Goal: Task Accomplishment & Management: Complete application form

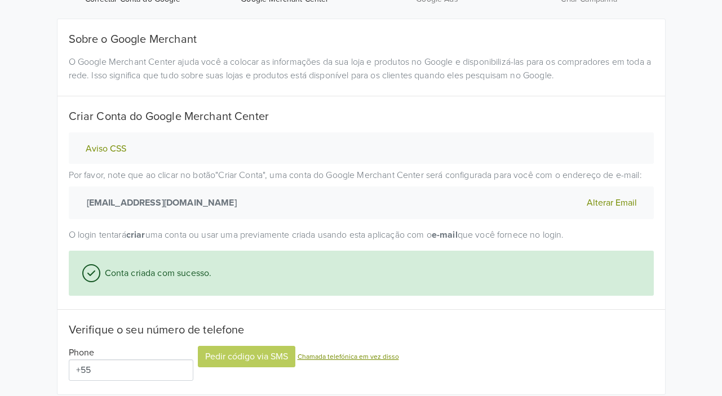
scroll to position [112, 0]
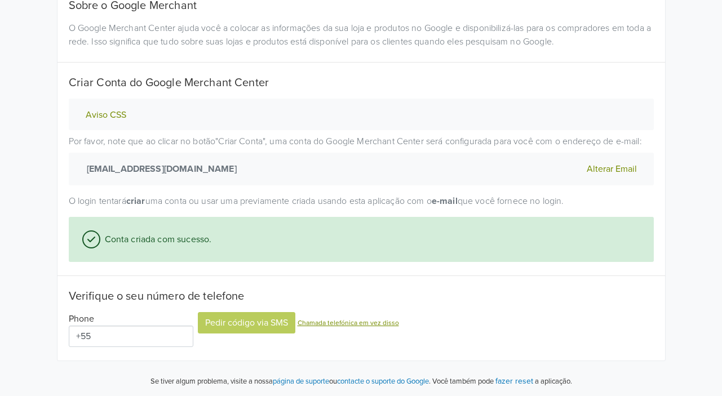
click at [140, 332] on input "+55" at bounding box center [131, 336] width 125 height 21
type input "[PHONE_NUMBER]"
click at [246, 322] on button "Pedir código via SMS" at bounding box center [247, 322] width 98 height 21
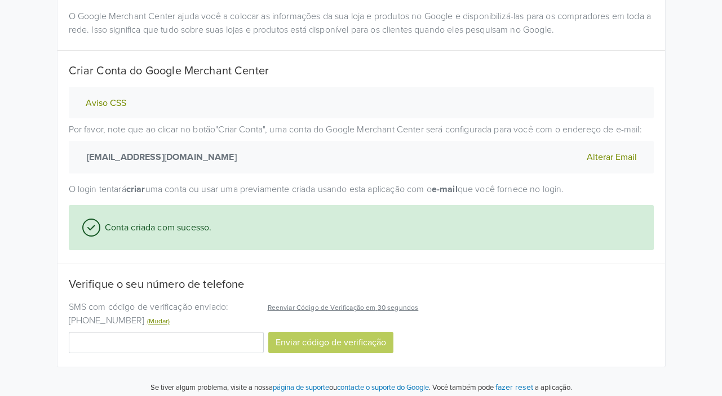
scroll to position [129, 0]
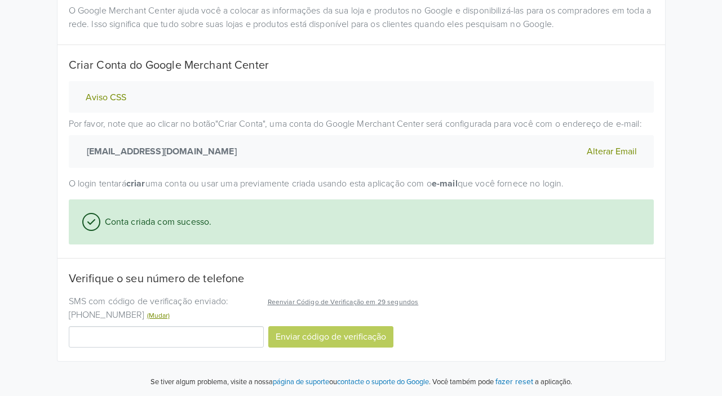
click at [210, 341] on input "Código de Verificação" at bounding box center [166, 336] width 195 height 21
click at [169, 340] on input "1294922" at bounding box center [166, 336] width 195 height 21
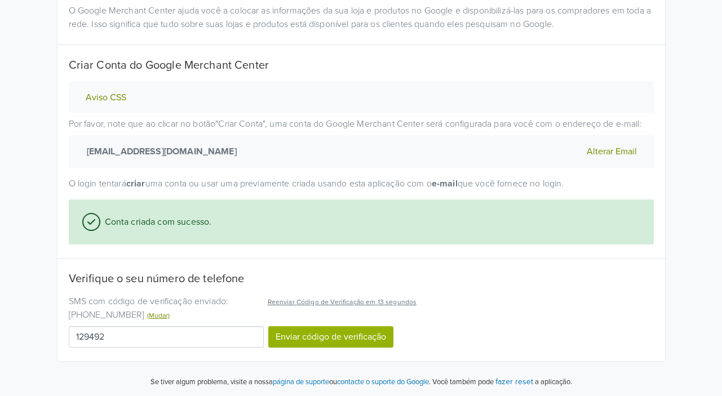
type input "129492"
click at [337, 344] on button "Enviar código de verificação" at bounding box center [330, 336] width 125 height 21
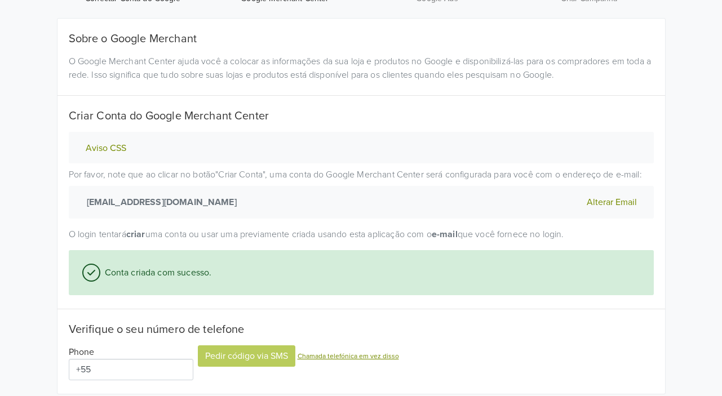
scroll to position [162, 0]
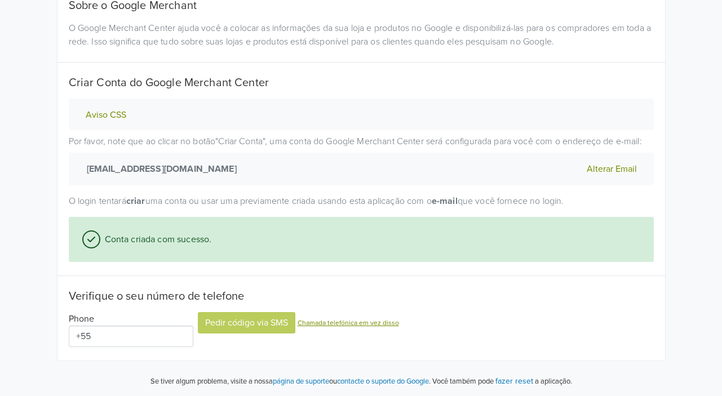
click at [133, 339] on input "+55" at bounding box center [131, 336] width 125 height 21
type input "[PHONE_NUMBER]"
click at [205, 328] on button "Pedir código via SMS" at bounding box center [247, 322] width 98 height 21
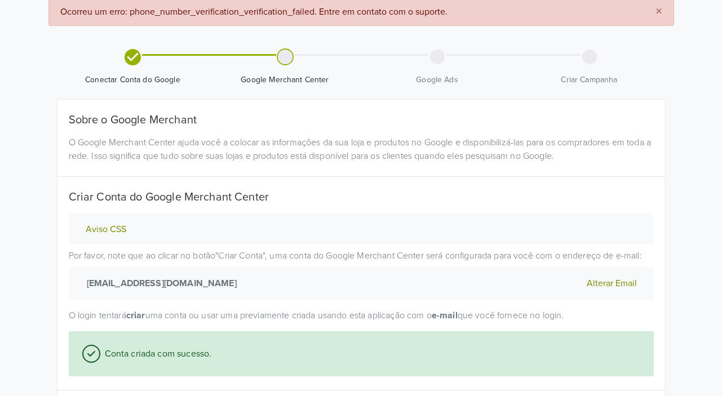
scroll to position [0, 0]
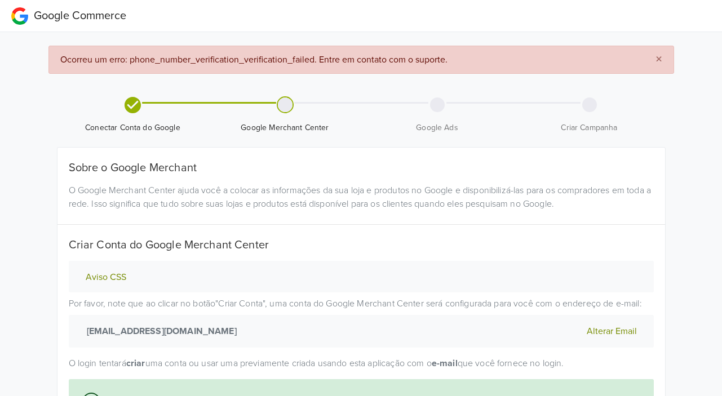
click at [277, 110] on span at bounding box center [285, 104] width 17 height 17
click at [285, 104] on div at bounding box center [285, 105] width 15 height 15
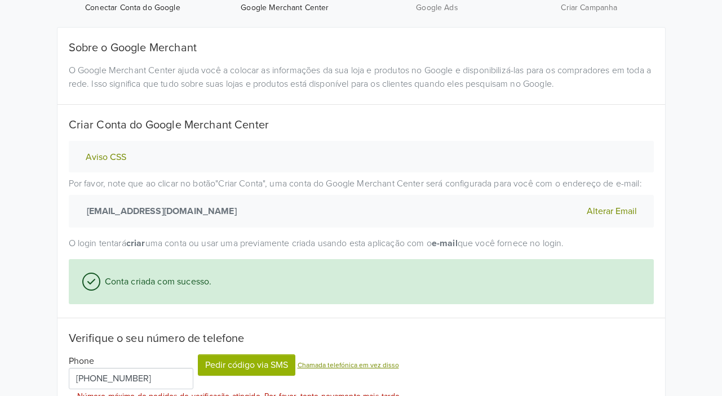
scroll to position [176, 0]
